Goal: Find specific page/section: Find specific page/section

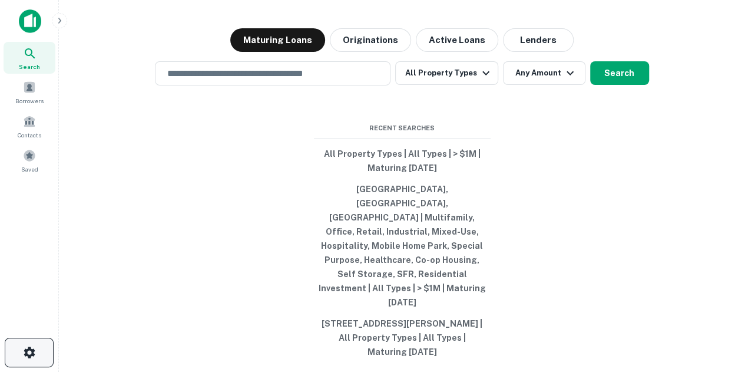
click at [29, 345] on icon "button" at bounding box center [29, 352] width 14 height 14
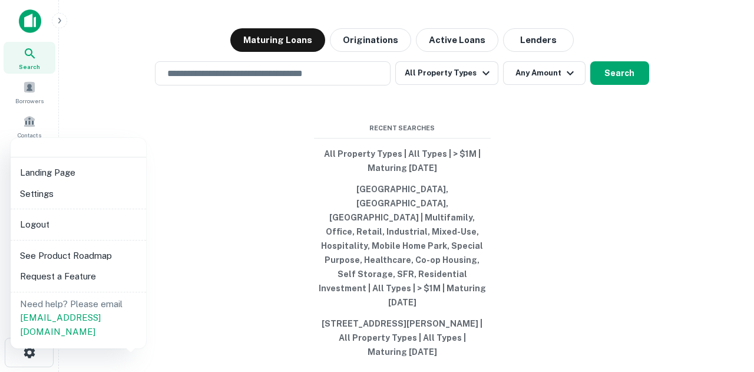
click at [117, 254] on li "See Product Roadmap" at bounding box center [78, 255] width 126 height 21
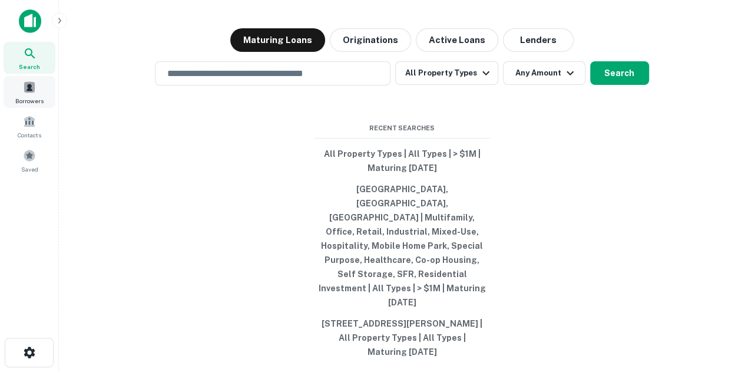
click at [28, 84] on span at bounding box center [29, 87] width 13 height 13
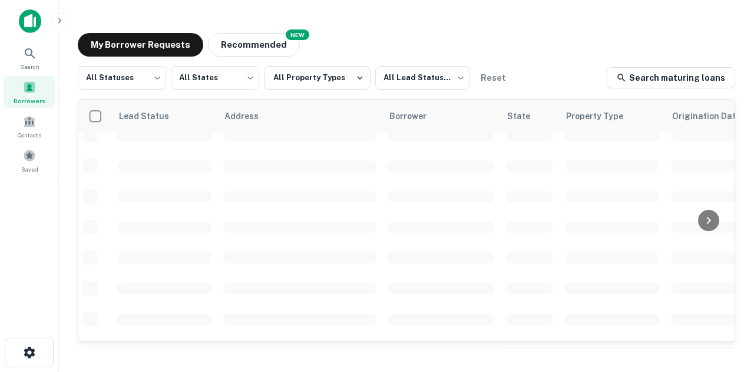
scroll to position [59, 0]
